Goal: Transaction & Acquisition: Purchase product/service

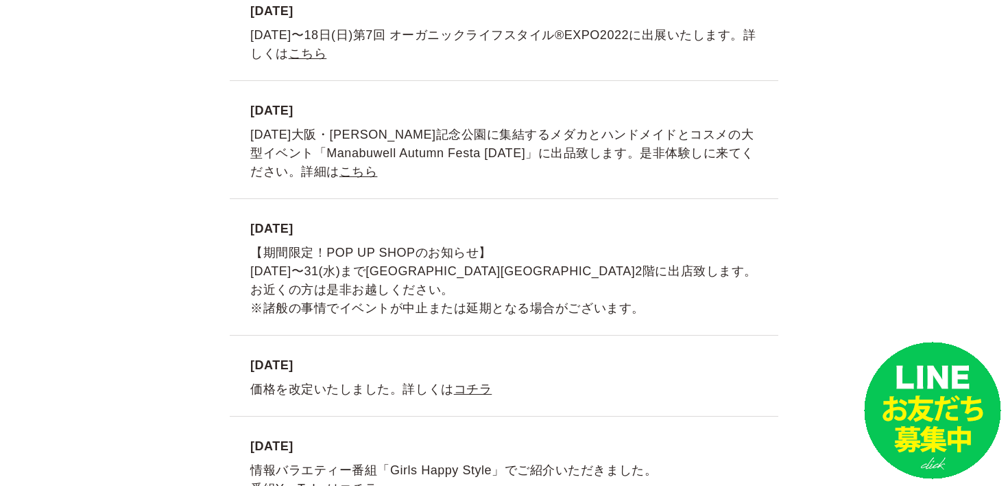
scroll to position [3175, 0]
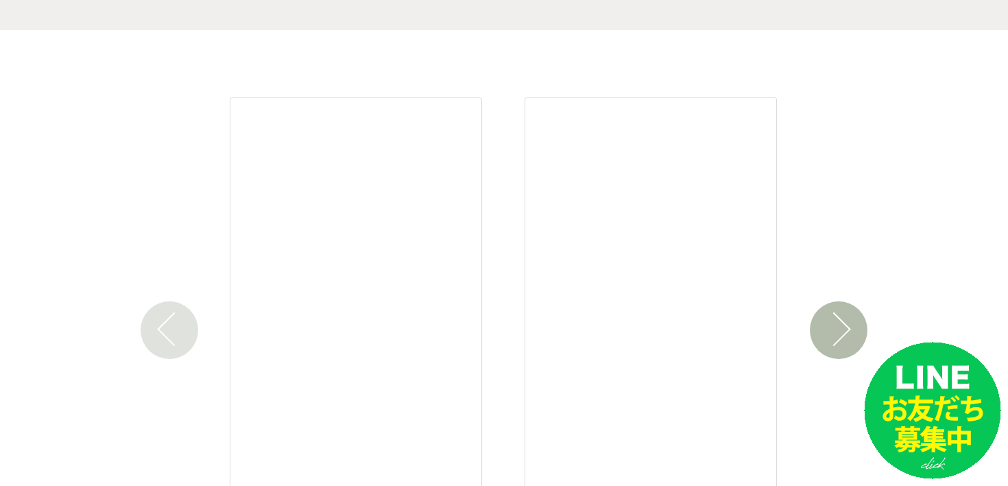
scroll to position [1917, 0]
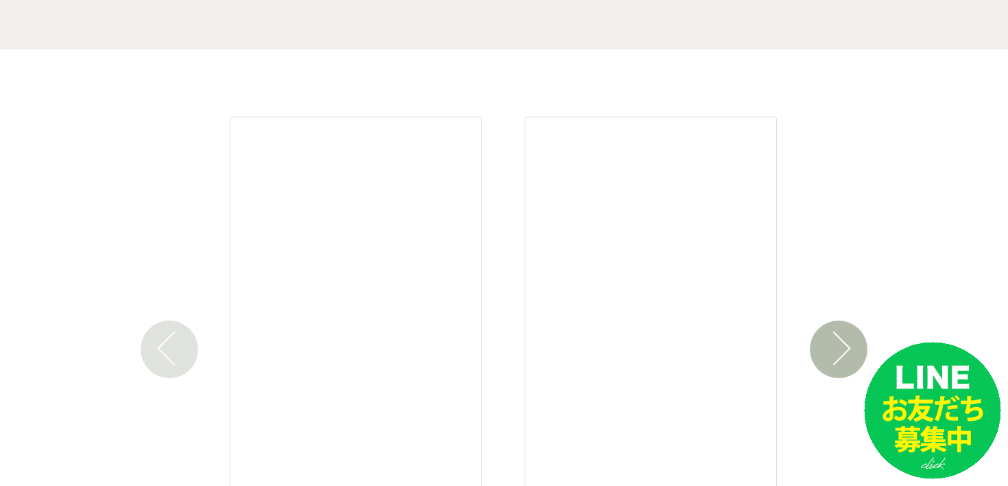
click at [842, 345] on button "Next" at bounding box center [839, 349] width 58 height 58
click at [842, 346] on button "Next" at bounding box center [839, 349] width 58 height 58
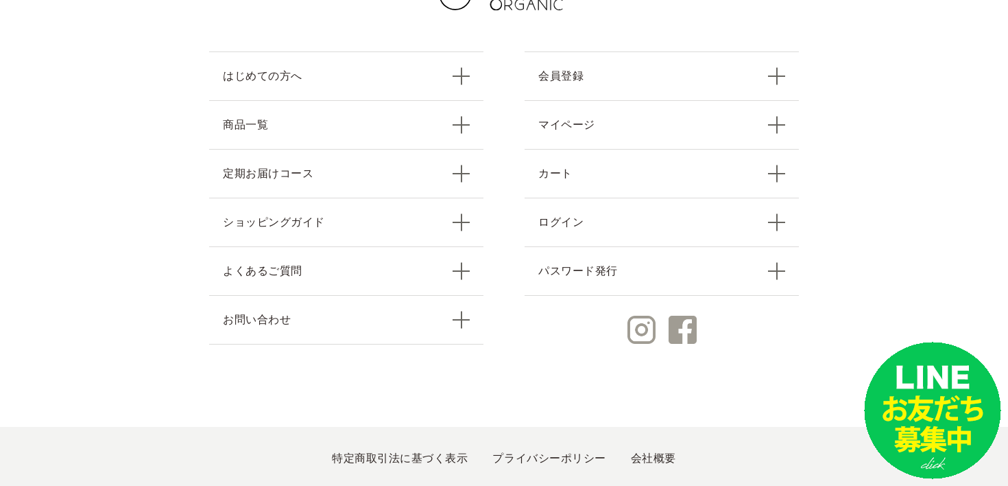
scroll to position [6122, 0]
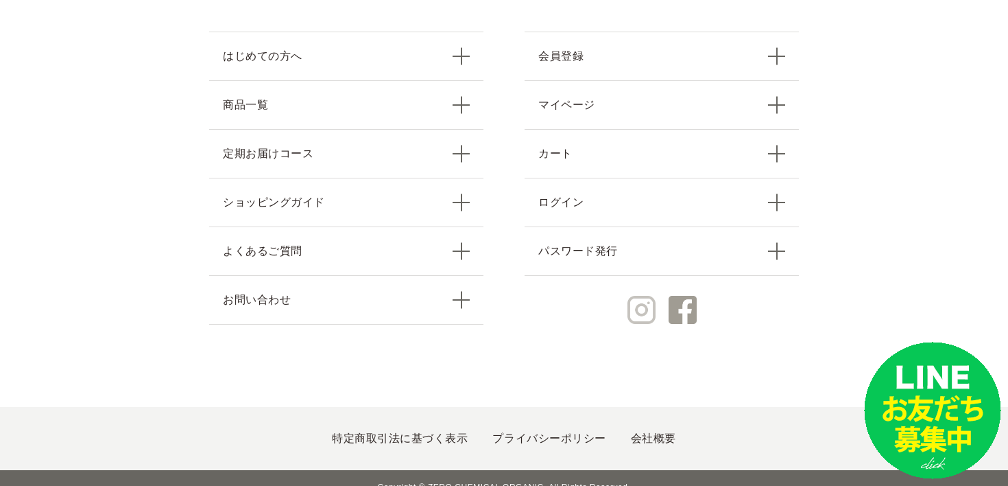
click at [643, 296] on img at bounding box center [641, 310] width 28 height 28
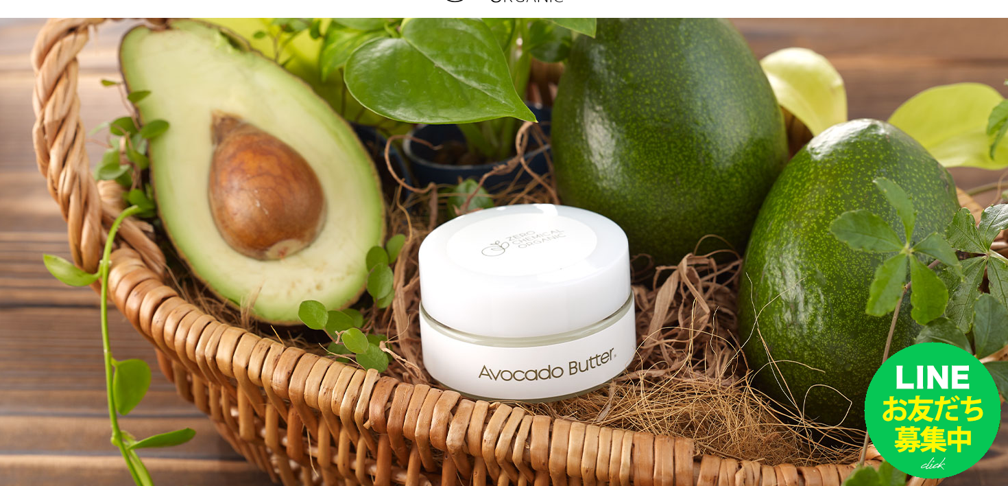
scroll to position [0, 0]
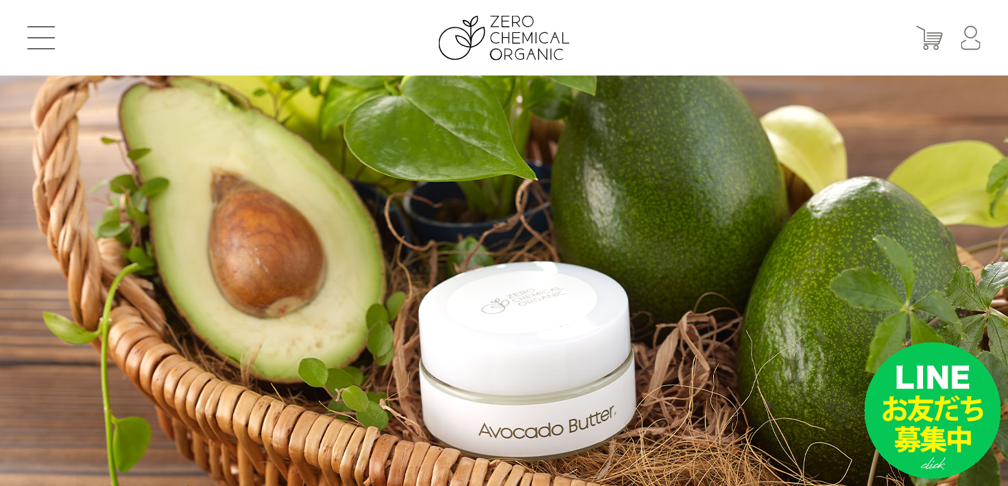
click at [27, 39] on header "はじめての方へ 商品一覧 定期お届けコース ショッピングガイド よくあるご質問 お問い合わせ 会員登録 マイページ カート ログイン パスワード発行" at bounding box center [504, 37] width 1008 height 75
click at [47, 36] on button at bounding box center [40, 37] width 27 height 23
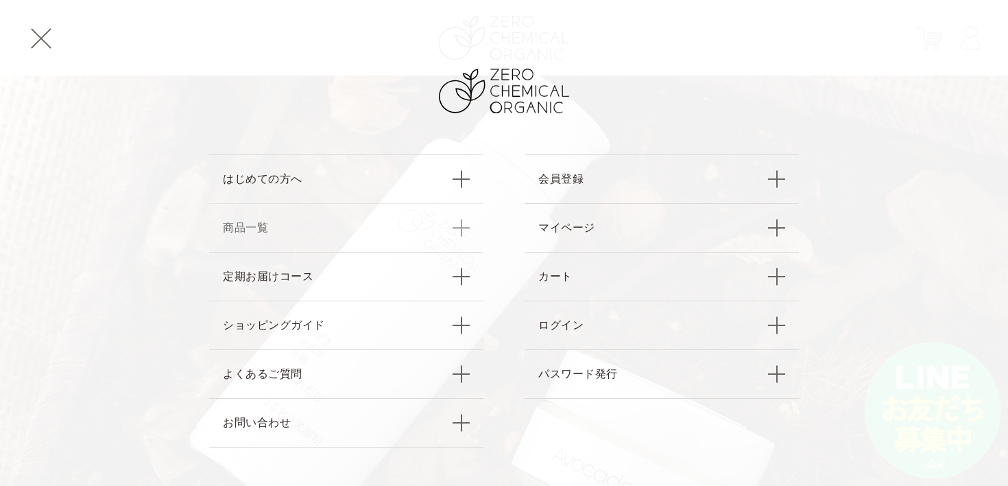
click at [368, 230] on link "商品一覧" at bounding box center [346, 227] width 274 height 49
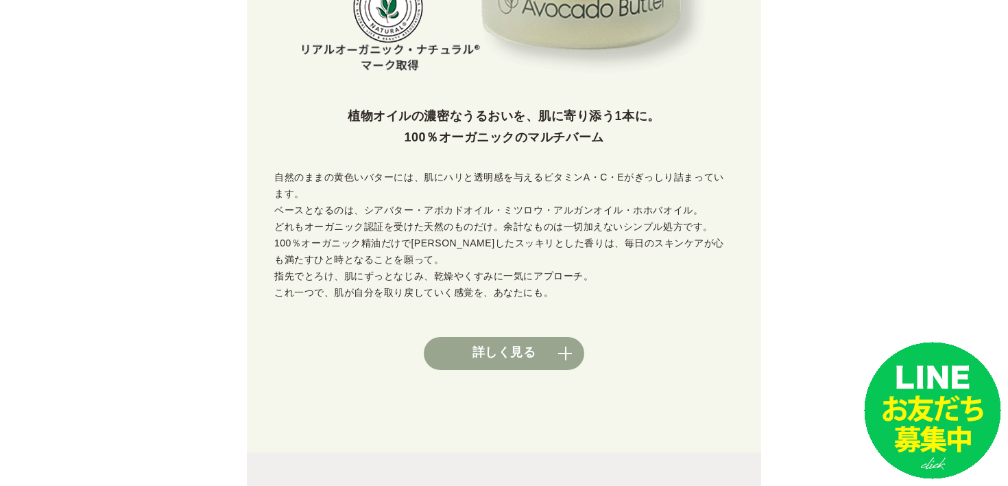
scroll to position [663, 0]
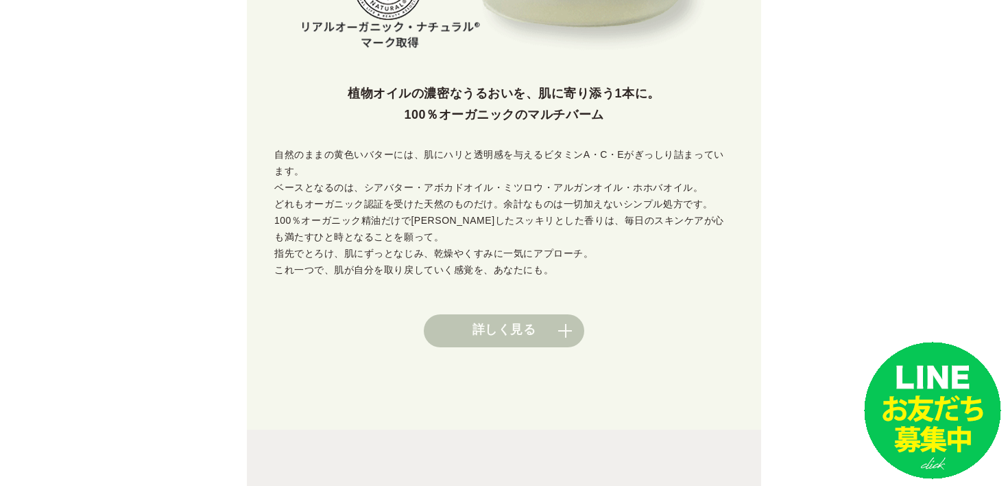
click at [558, 319] on link "詳しく見る" at bounding box center [504, 330] width 160 height 33
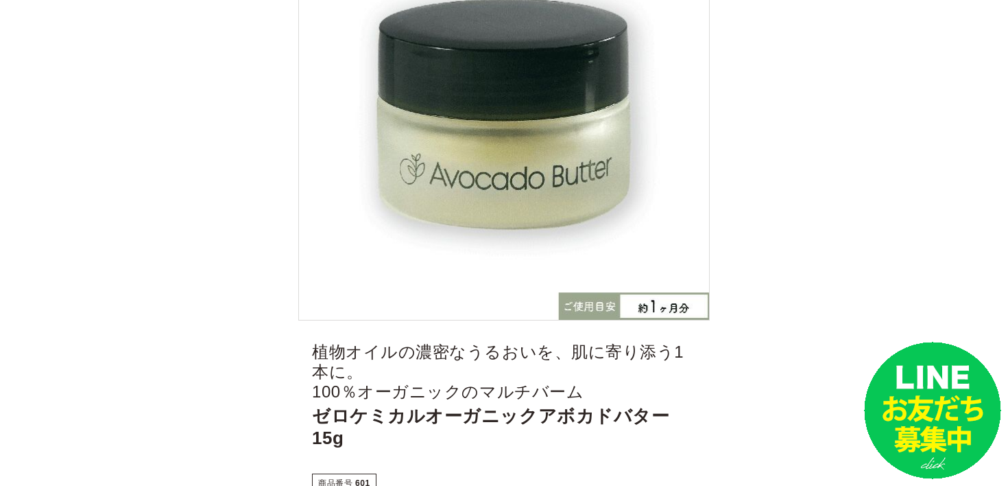
scroll to position [267, 0]
